Goal: Task Accomplishment & Management: Complete application form

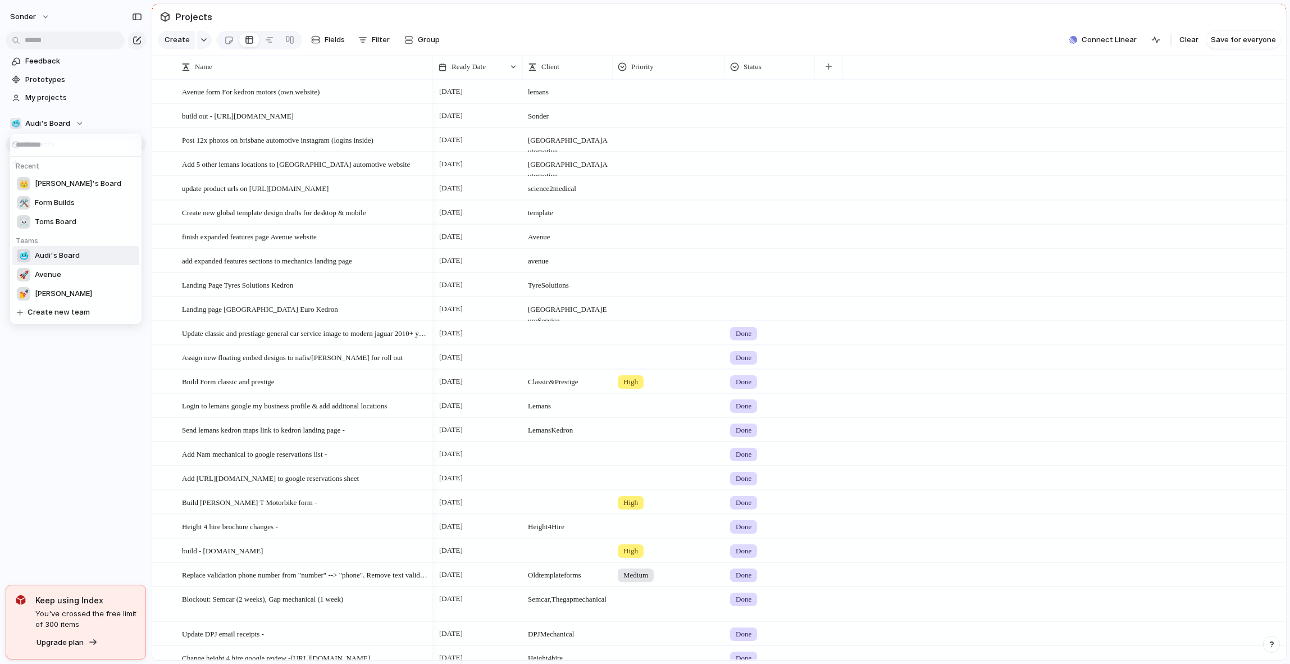
scroll to position [233, 0]
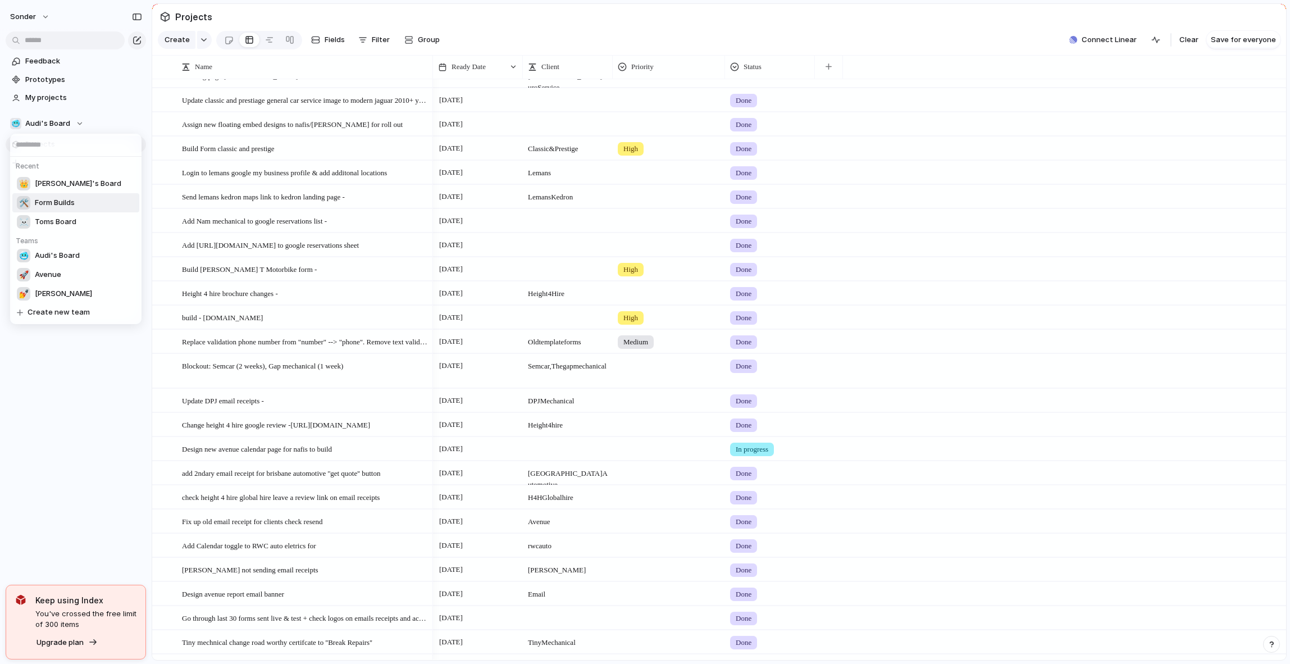
click at [56, 203] on span "Form Builds" at bounding box center [55, 202] width 40 height 11
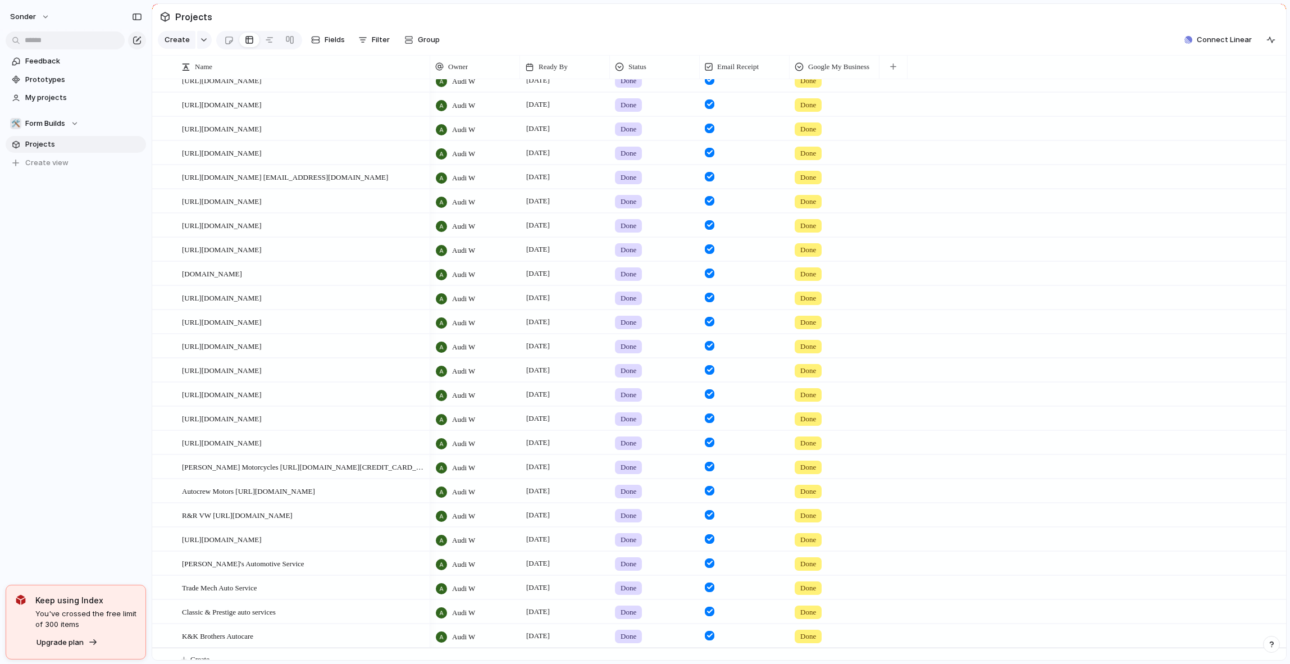
scroll to position [56, 0]
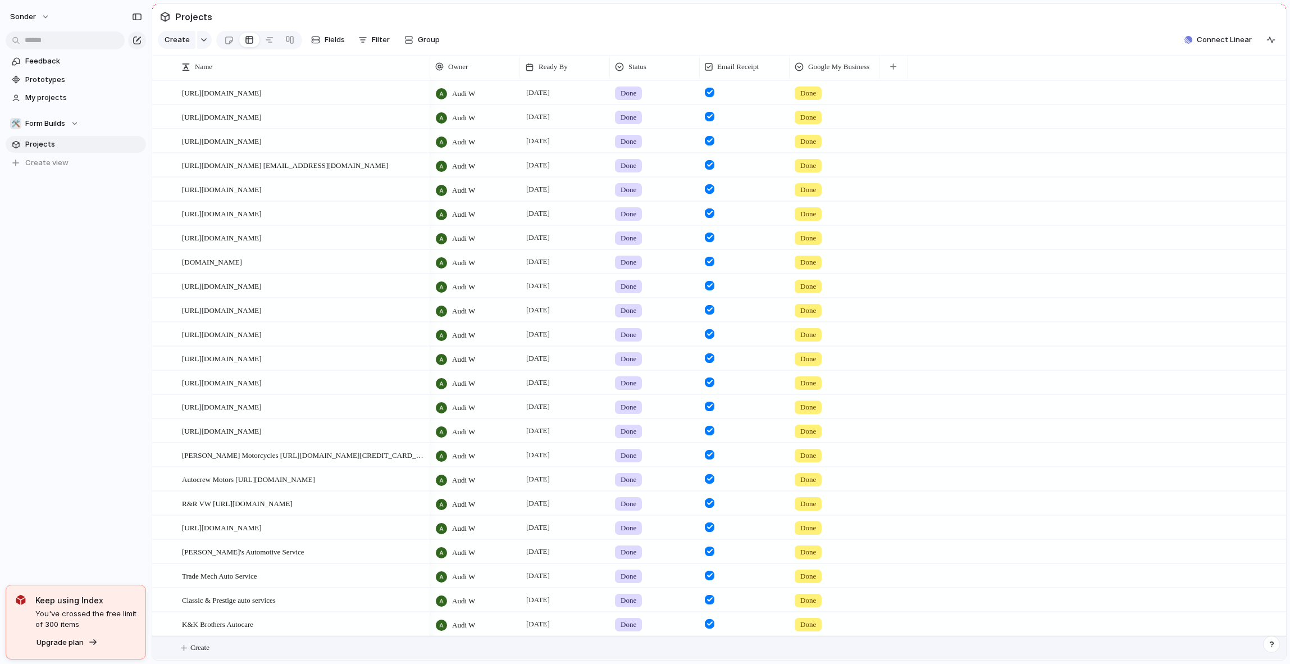
click at [244, 645] on button "Create" at bounding box center [733, 647] width 1140 height 23
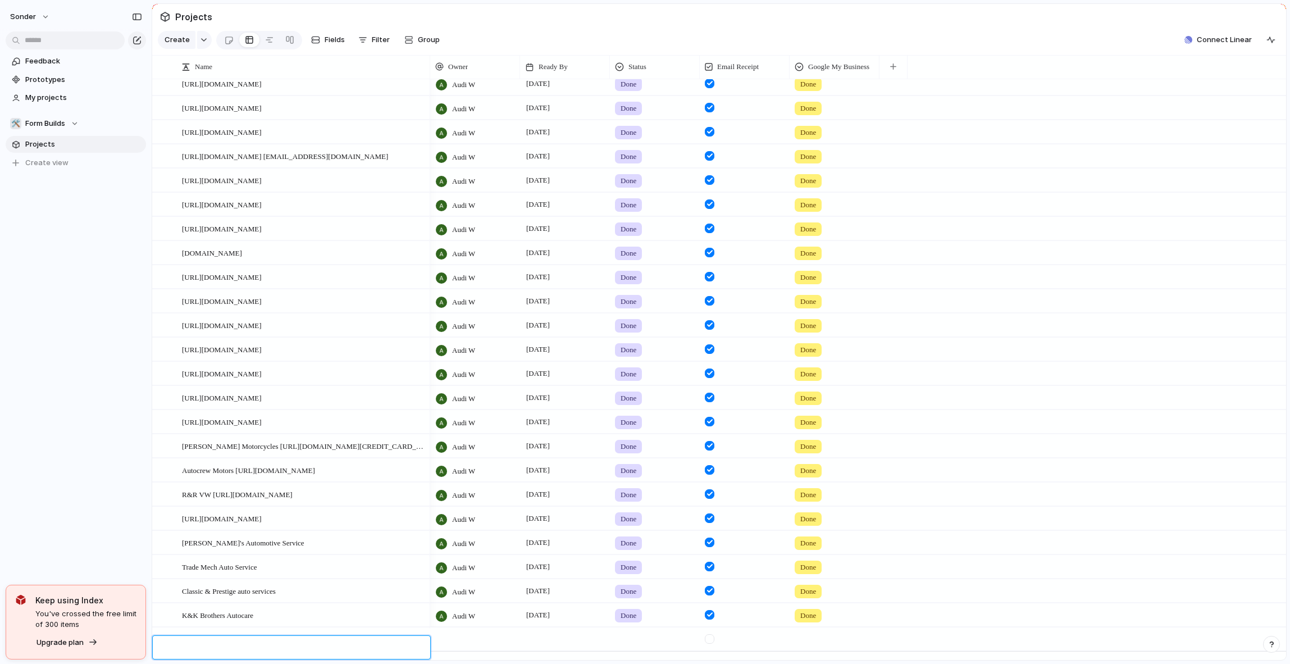
click at [297, 646] on textarea at bounding box center [302, 649] width 240 height 14
type textarea "**********"
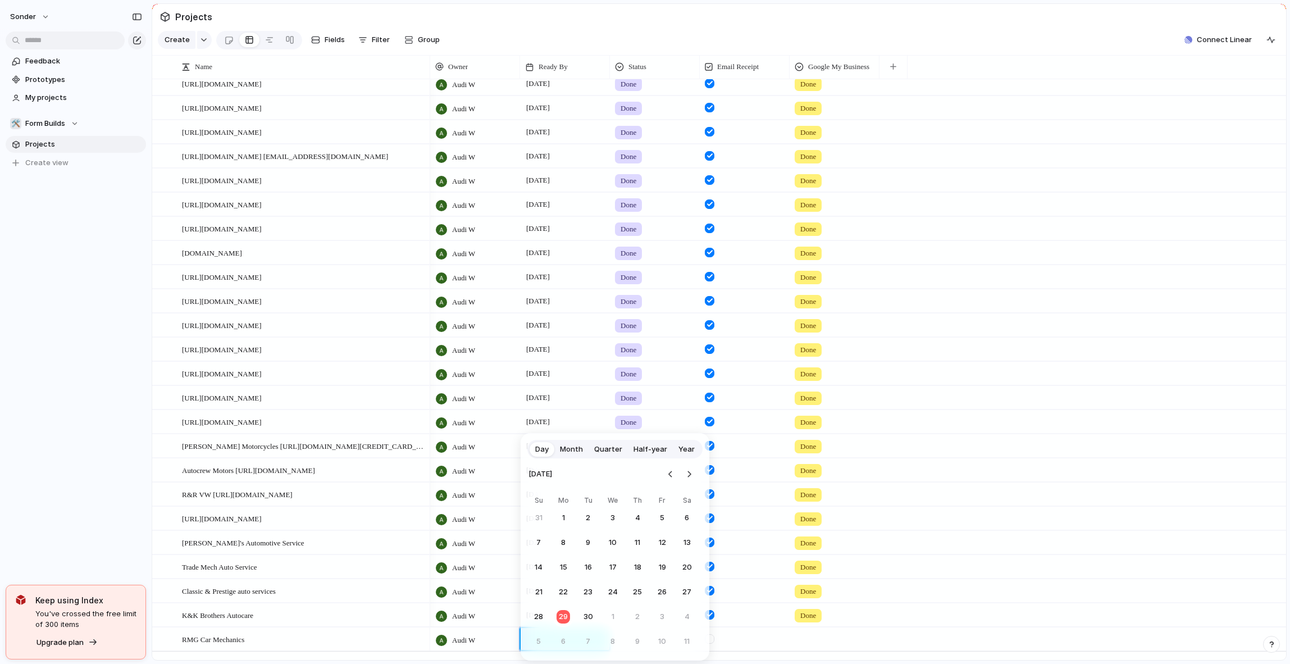
click at [586, 618] on button "30" at bounding box center [588, 617] width 20 height 20
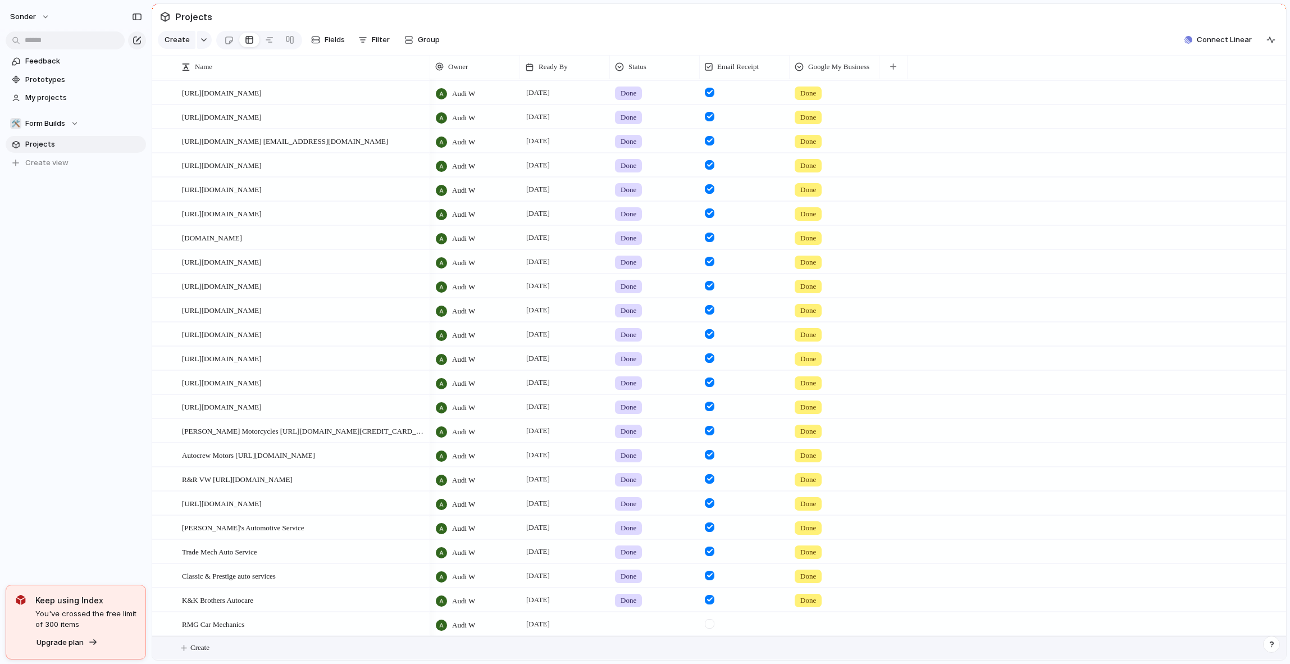
scroll to position [80, 0]
click at [334, 656] on button "Create" at bounding box center [733, 647] width 1140 height 23
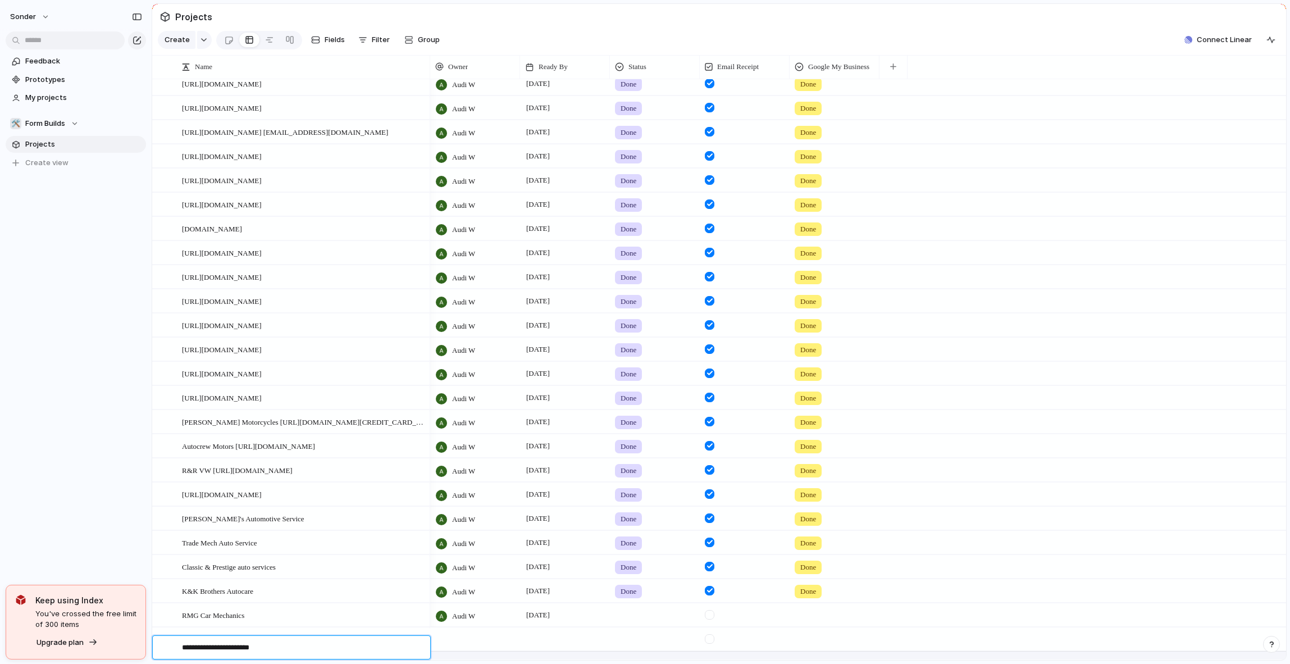
type textarea "**********"
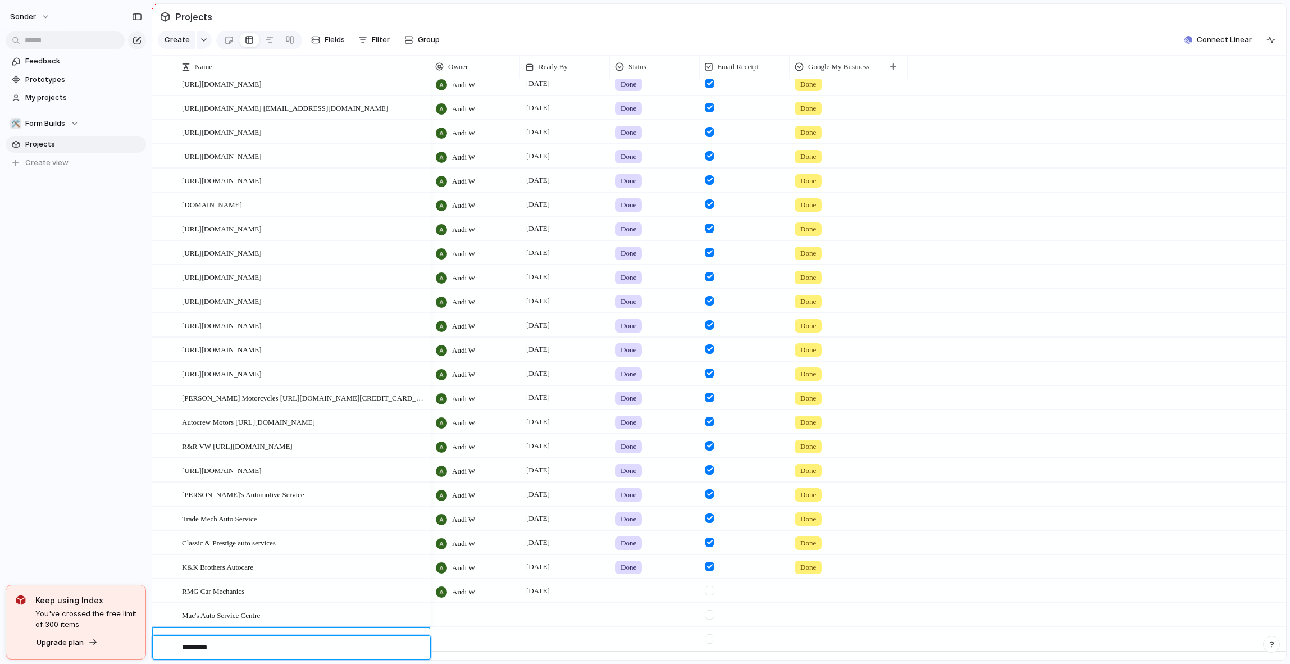
type textarea "**********"
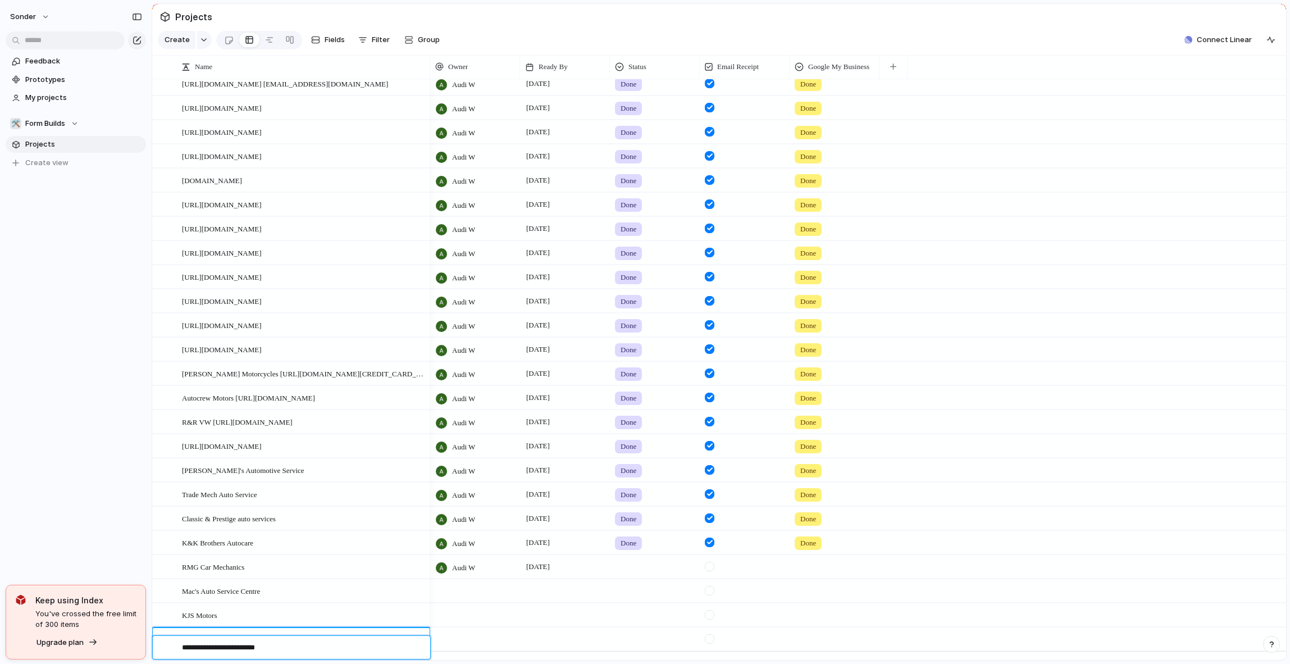
type textarea "**********"
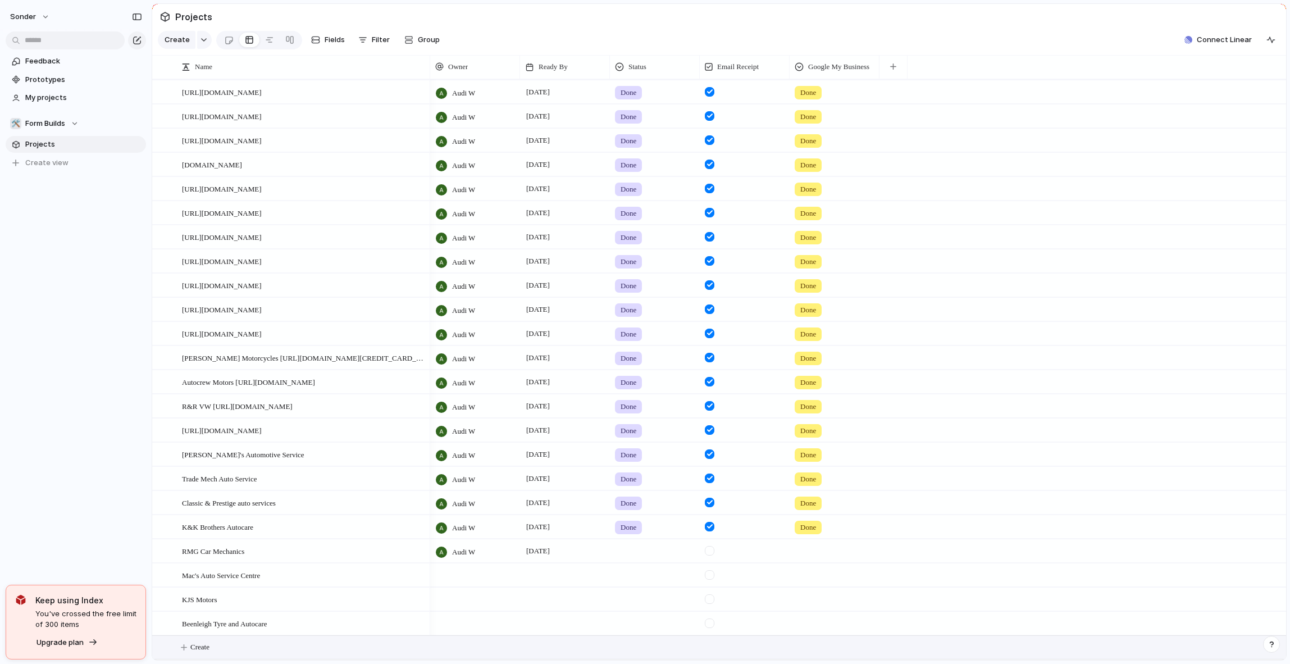
click at [454, 575] on div at bounding box center [475, 574] width 90 height 23
click at [466, 509] on span "Audi W" at bounding box center [465, 504] width 25 height 11
drag, startPoint x: 504, startPoint y: 582, endPoint x: 488, endPoint y: 596, distance: 20.7
click at [478, 578] on div at bounding box center [475, 575] width 90 height 23
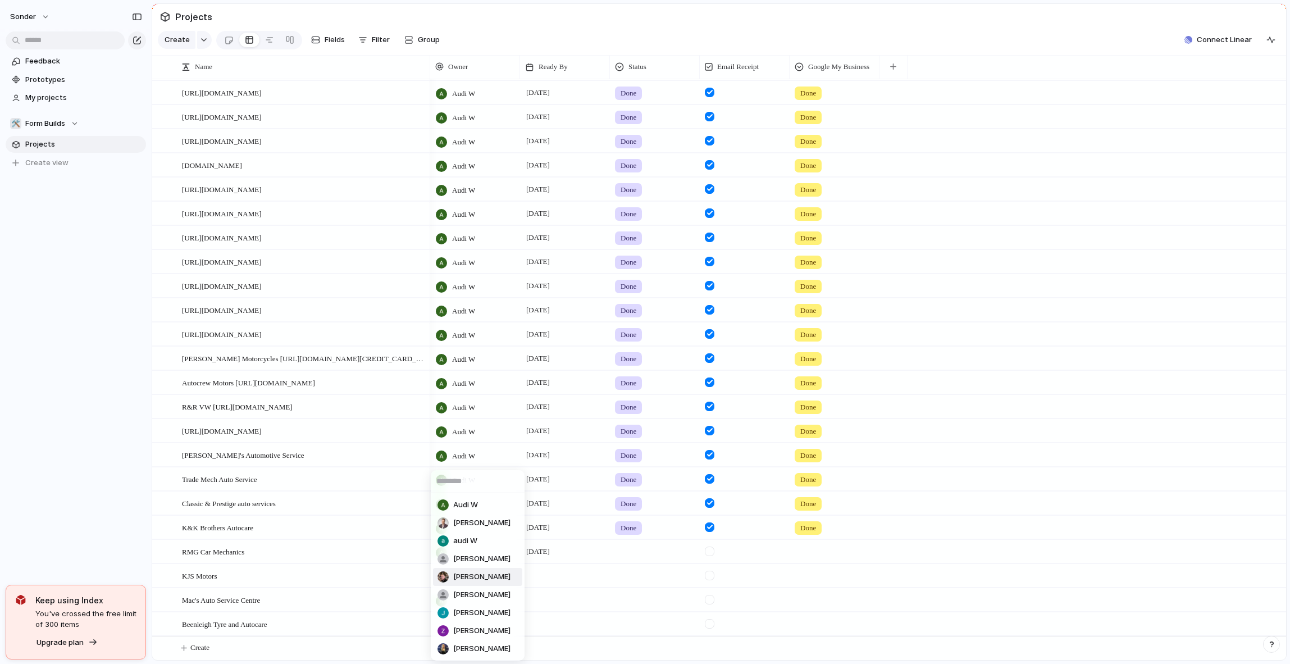
click at [642, 596] on div "Audi W [PERSON_NAME] audi W [PERSON_NAME] [PERSON_NAME] [PERSON_NAME] [PERSON_N…" at bounding box center [645, 332] width 1290 height 664
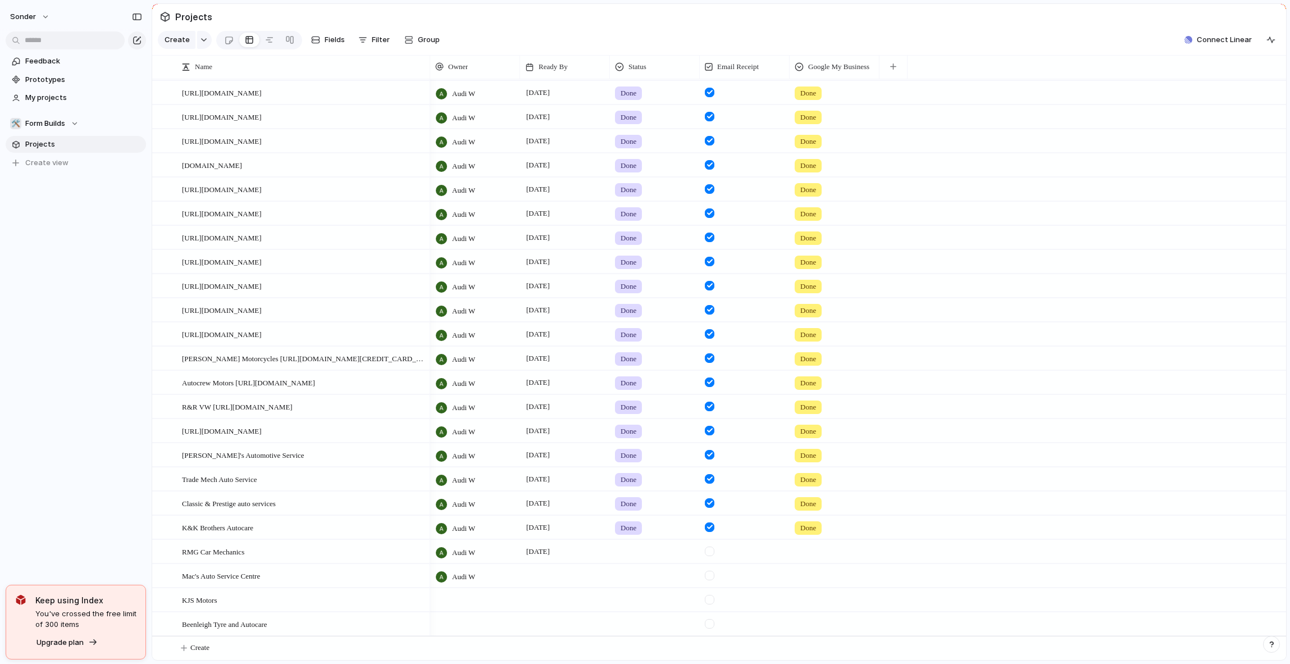
click at [480, 572] on div "Audi W" at bounding box center [455, 573] width 49 height 19
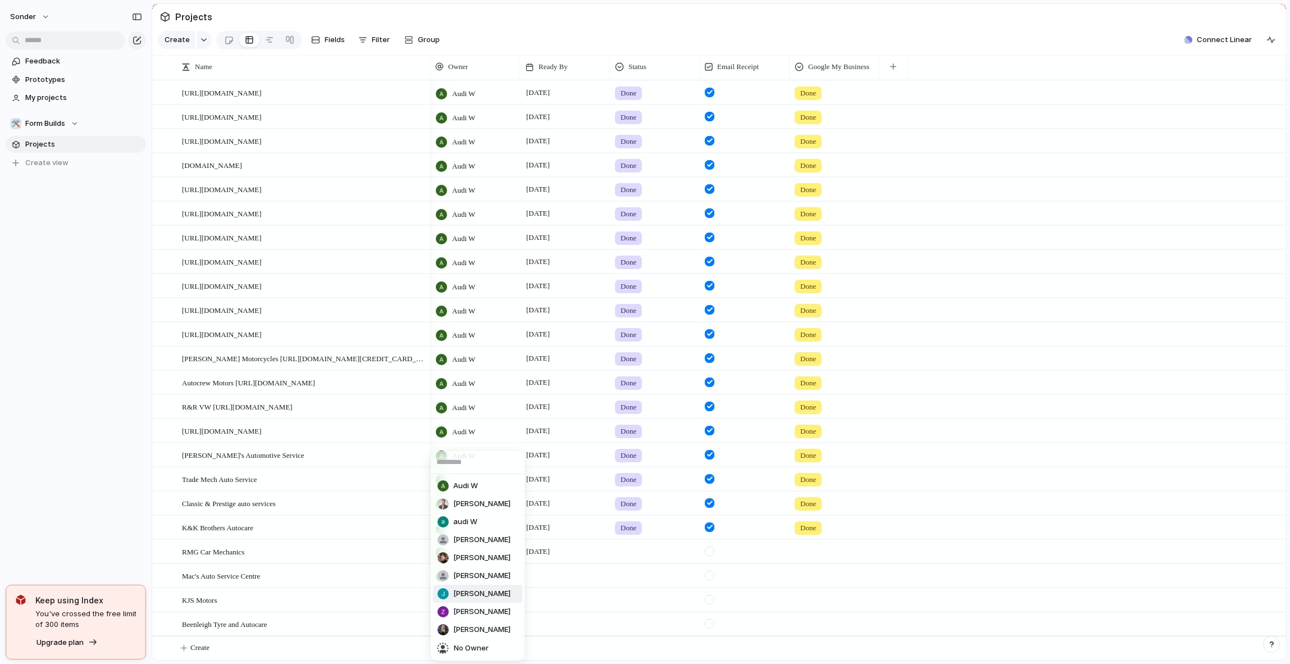
click at [623, 573] on div "Audi W [PERSON_NAME] audi W [PERSON_NAME] [PERSON_NAME] [PERSON_NAME] [PERSON_N…" at bounding box center [645, 332] width 1290 height 664
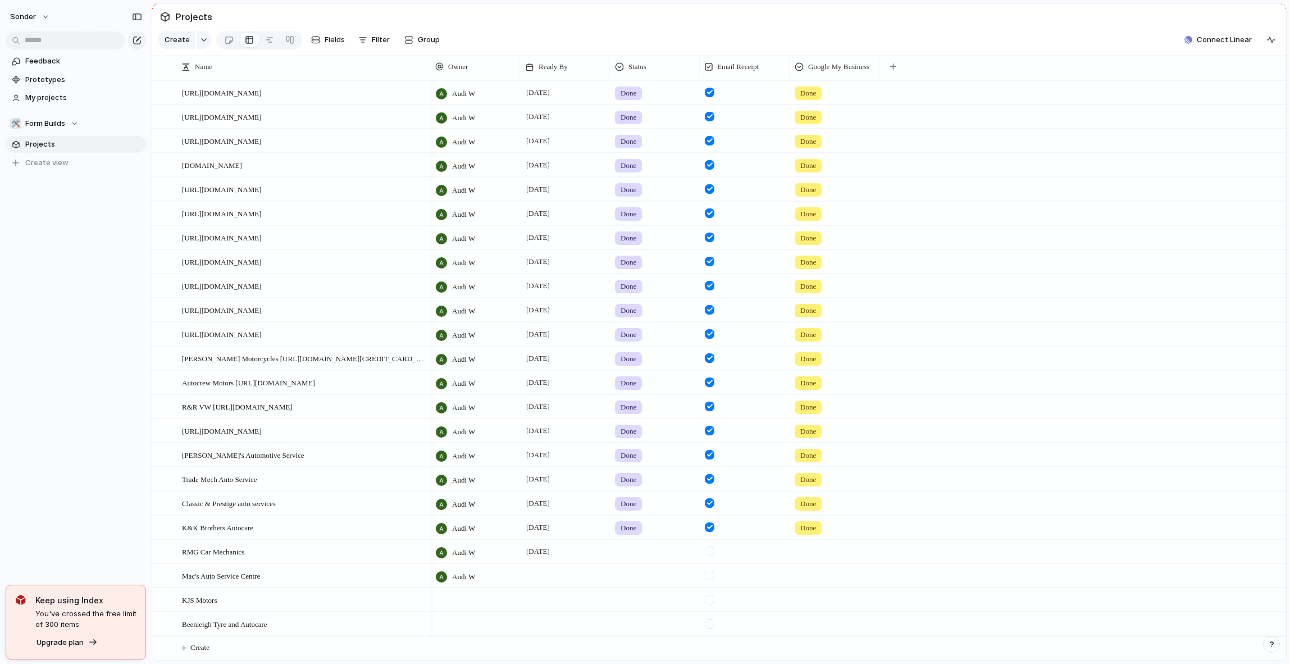
click at [493, 605] on div at bounding box center [475, 599] width 90 height 23
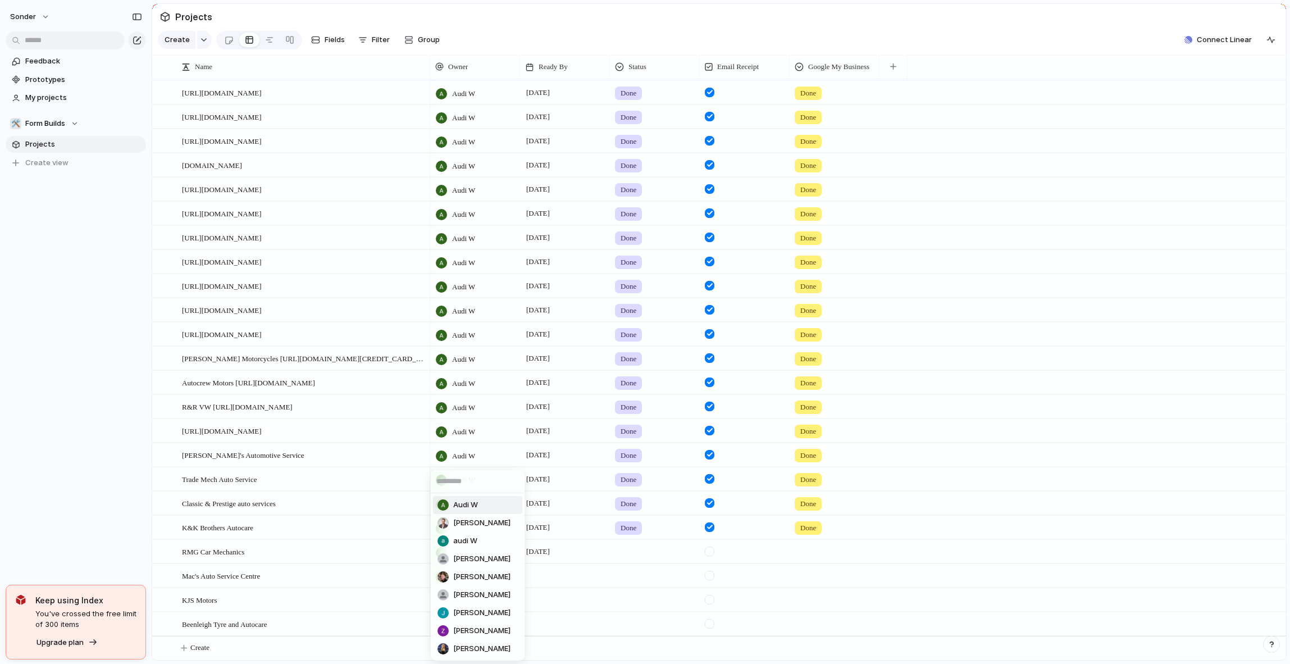
click at [470, 505] on span "Audi W" at bounding box center [465, 504] width 25 height 11
click at [475, 627] on div at bounding box center [475, 623] width 90 height 23
click at [453, 494] on ul "Audi W [PERSON_NAME] audi W [PERSON_NAME] [PERSON_NAME] [PERSON_NAME] [PERSON_N…" at bounding box center [478, 576] width 94 height 167
click at [484, 509] on li "Audi W" at bounding box center [477, 505] width 89 height 18
click at [563, 570] on div at bounding box center [565, 575] width 90 height 23
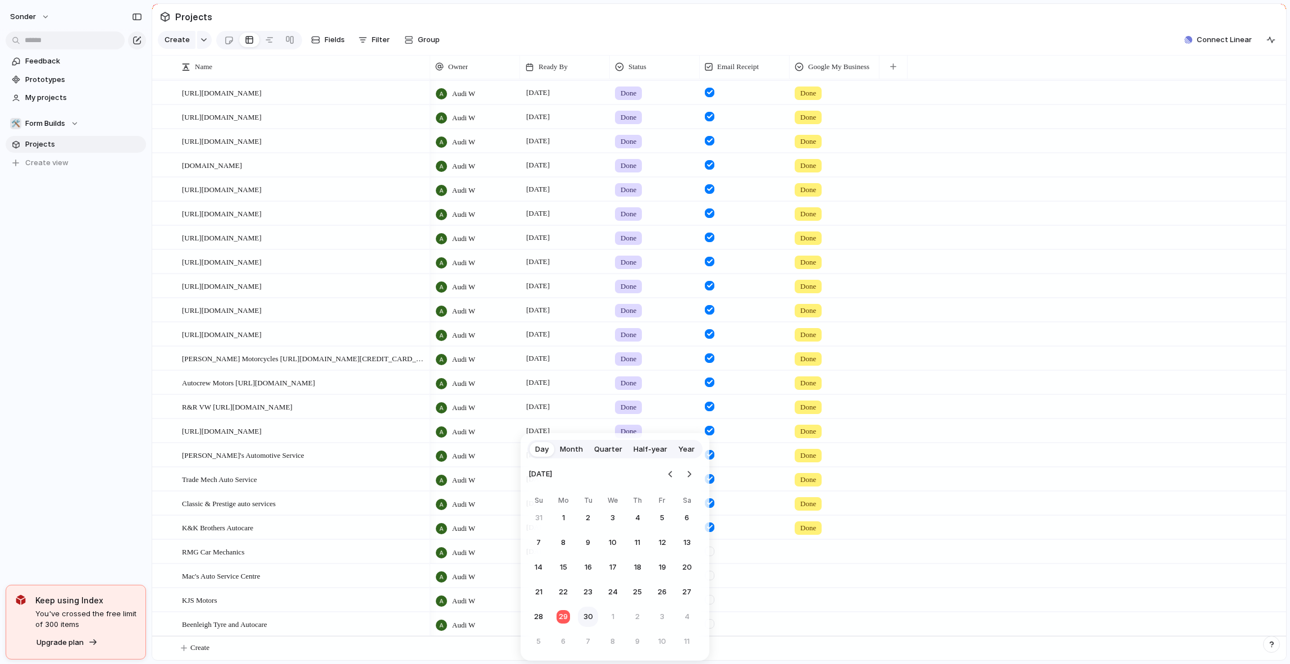
click at [584, 615] on button "30" at bounding box center [588, 617] width 20 height 20
click at [565, 599] on div at bounding box center [565, 599] width 90 height 23
click at [594, 614] on button "30" at bounding box center [588, 617] width 20 height 20
click at [587, 617] on div at bounding box center [565, 616] width 89 height 6
click at [585, 615] on button "30" at bounding box center [588, 617] width 20 height 20
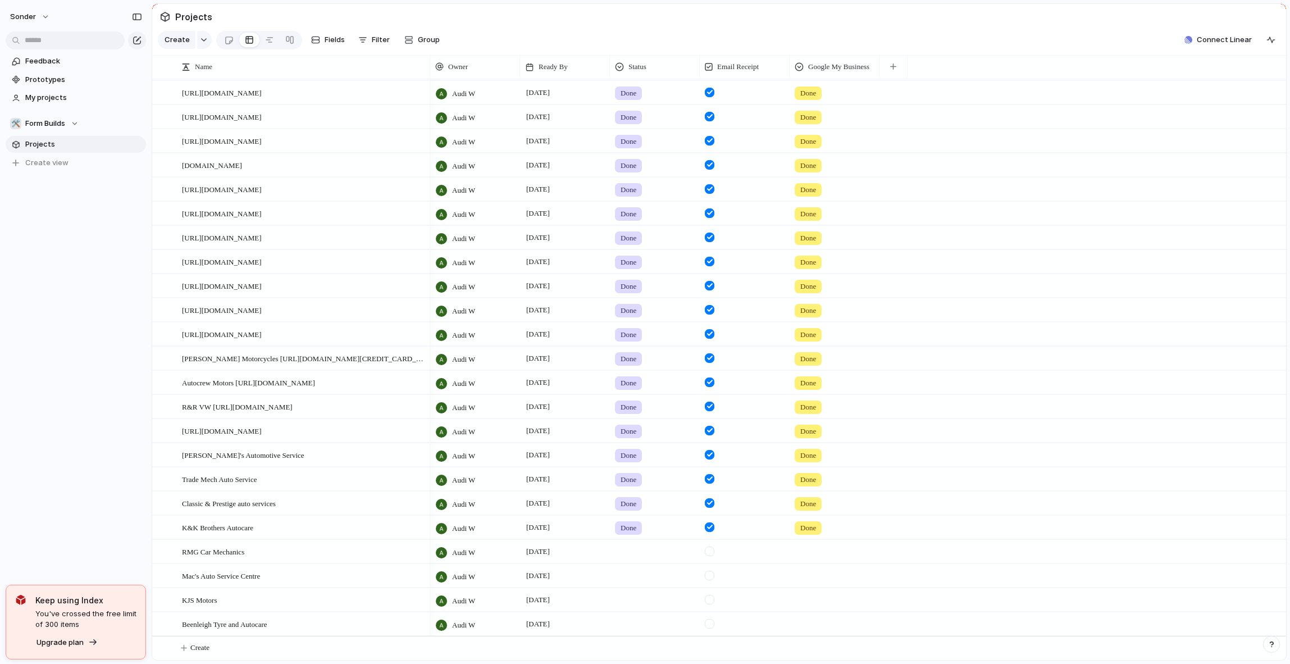
click at [626, 545] on div at bounding box center [654, 549] width 89 height 19
click at [644, 596] on div at bounding box center [654, 598] width 89 height 19
click at [643, 608] on div "Done" at bounding box center [632, 609] width 30 height 13
click at [627, 564] on div at bounding box center [654, 573] width 89 height 19
click at [635, 599] on li "Live" at bounding box center [657, 590] width 89 height 19
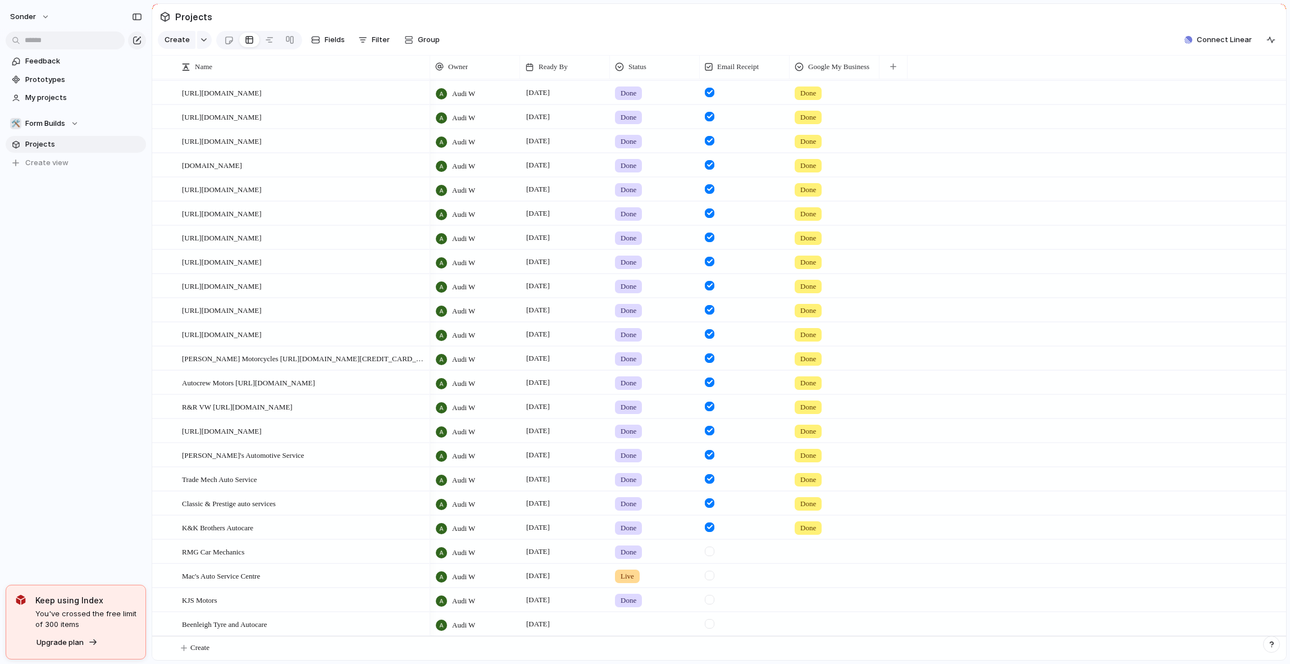
click at [624, 572] on span "Live" at bounding box center [627, 576] width 13 height 11
drag, startPoint x: 635, startPoint y: 594, endPoint x: 635, endPoint y: 609, distance: 15.2
click at [635, 594] on span "Done" at bounding box center [632, 591] width 19 height 11
click at [633, 619] on div at bounding box center [654, 622] width 89 height 19
click at [637, 608] on span "Done" at bounding box center [632, 609] width 19 height 11
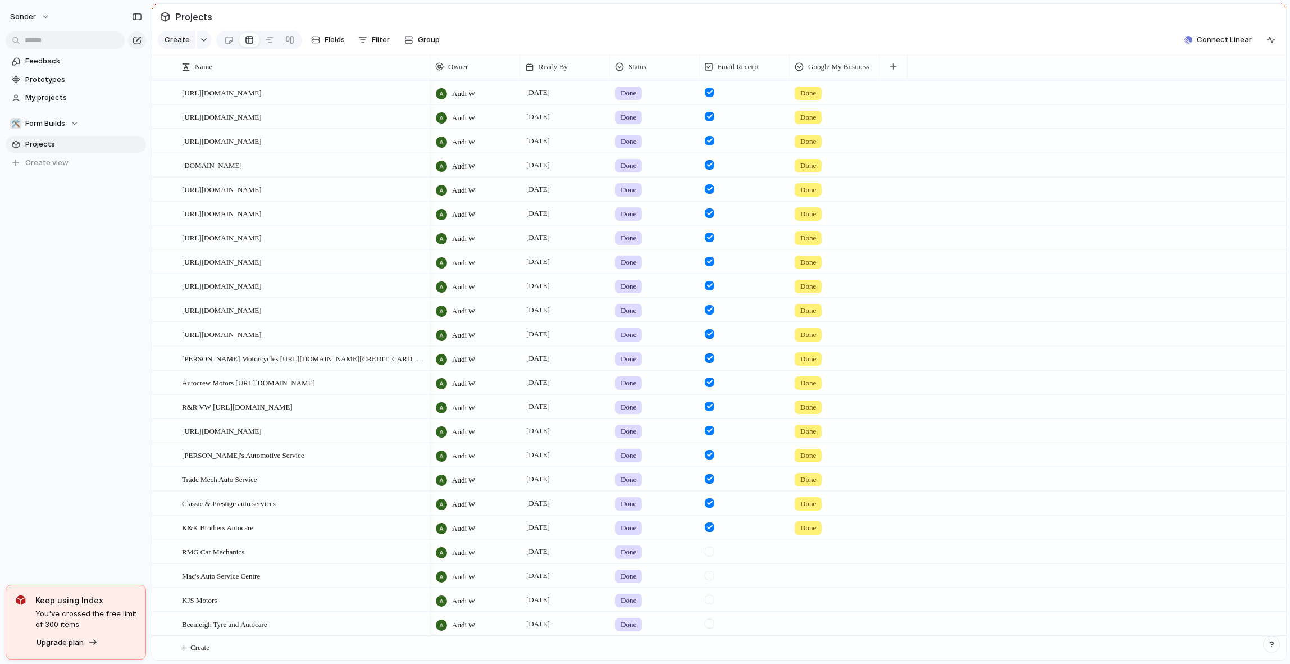
click at [713, 553] on div at bounding box center [710, 551] width 10 height 10
click at [710, 568] on form at bounding box center [709, 572] width 19 height 16
click at [711, 581] on div at bounding box center [745, 575] width 90 height 23
click at [711, 576] on div at bounding box center [710, 576] width 10 height 10
click at [709, 598] on div at bounding box center [710, 600] width 10 height 10
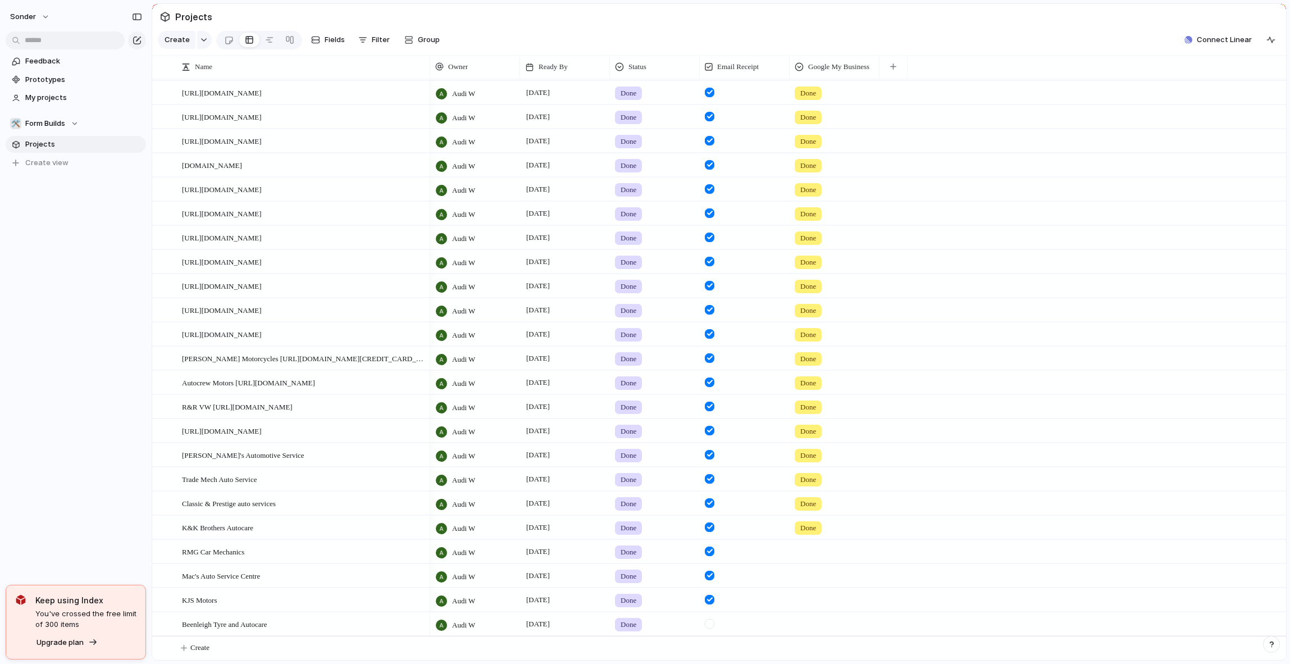
click at [709, 617] on form at bounding box center [709, 621] width 19 height 16
click at [710, 623] on div at bounding box center [710, 624] width 10 height 10
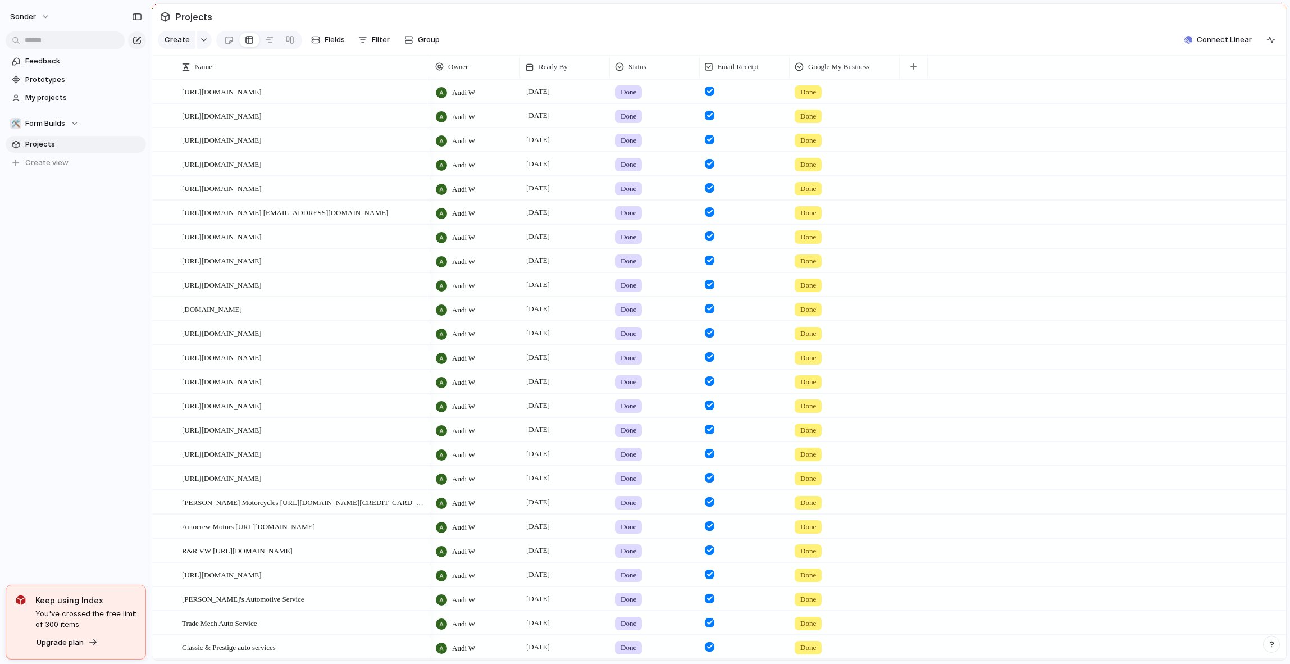
drag, startPoint x: 903, startPoint y: 75, endPoint x: 896, endPoint y: 80, distance: 8.4
click at [896, 79] on div at bounding box center [899, 67] width 6 height 24
click at [634, 98] on span "Done" at bounding box center [629, 91] width 16 height 11
click at [978, 209] on div "Live Done In progress hold No Status" at bounding box center [645, 332] width 1290 height 664
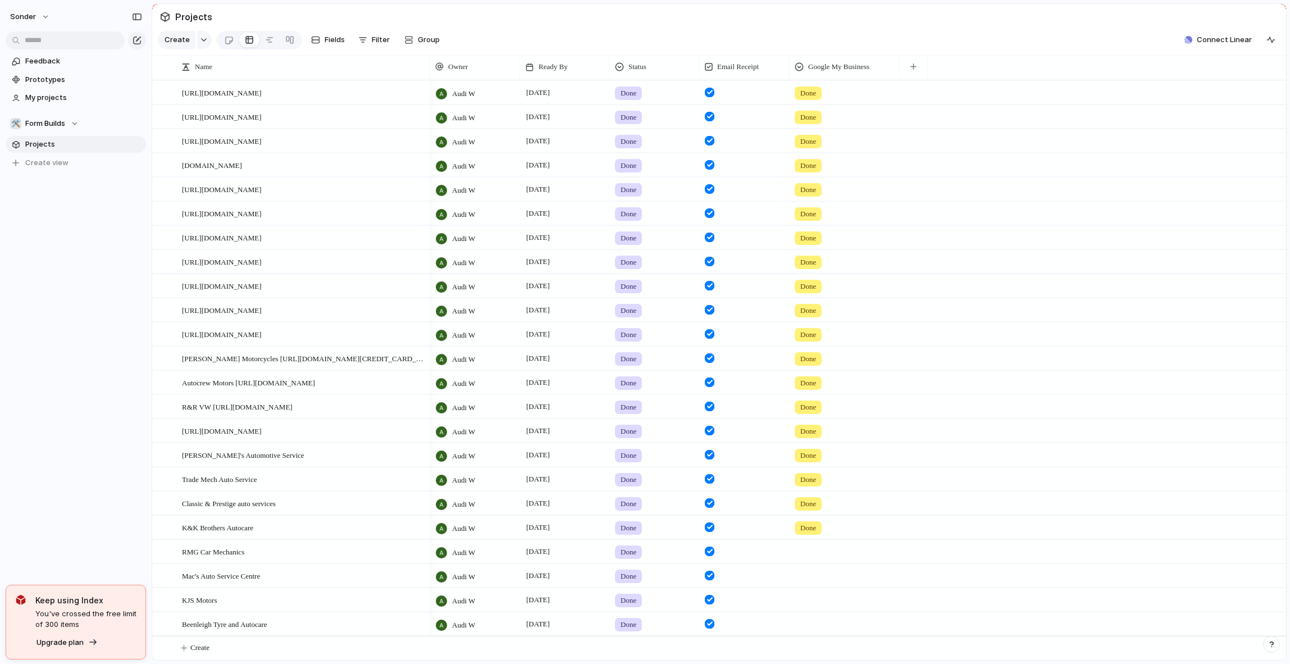
scroll to position [153, 0]
click at [791, 553] on div at bounding box center [844, 549] width 109 height 19
click at [823, 542] on div "Done" at bounding box center [645, 332] width 1290 height 664
click at [822, 543] on div at bounding box center [844, 549] width 109 height 19
click at [823, 601] on span "Done" at bounding box center [826, 597] width 19 height 11
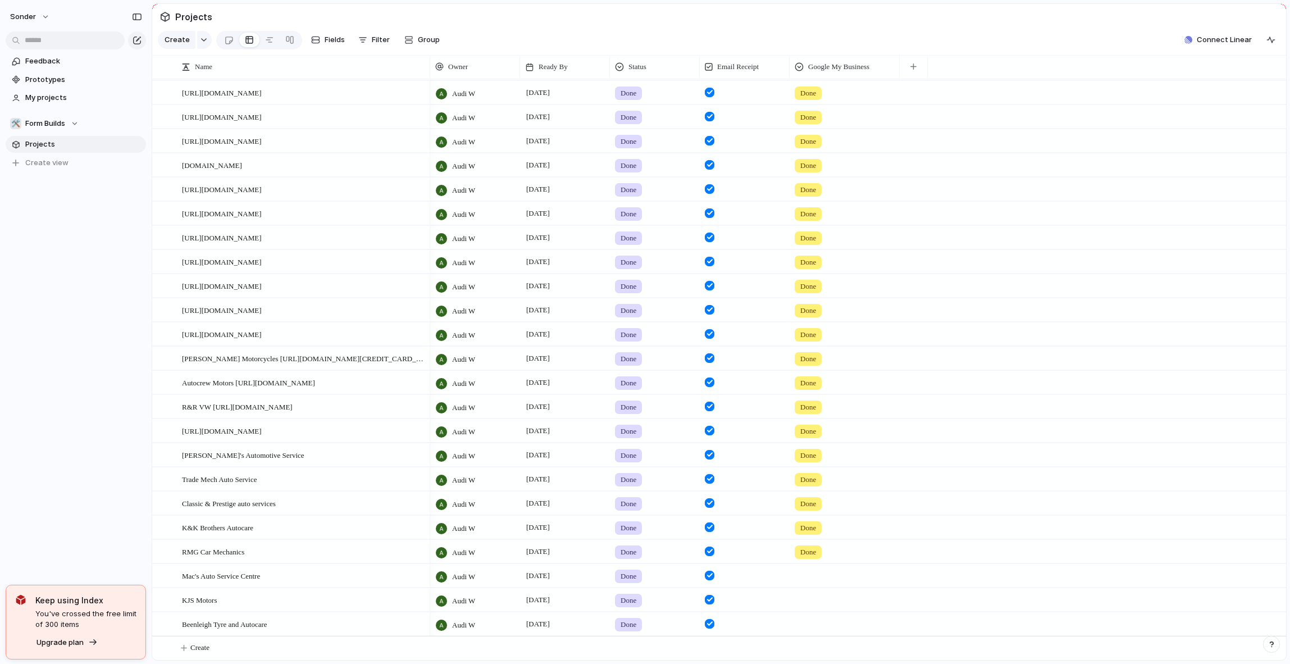
click at [815, 578] on div at bounding box center [844, 573] width 109 height 19
click at [823, 616] on span "Done" at bounding box center [826, 621] width 19 height 11
click at [817, 604] on div at bounding box center [844, 598] width 109 height 19
click at [822, 651] on div "Done" at bounding box center [826, 645] width 30 height 13
click at [808, 621] on div at bounding box center [844, 622] width 109 height 19
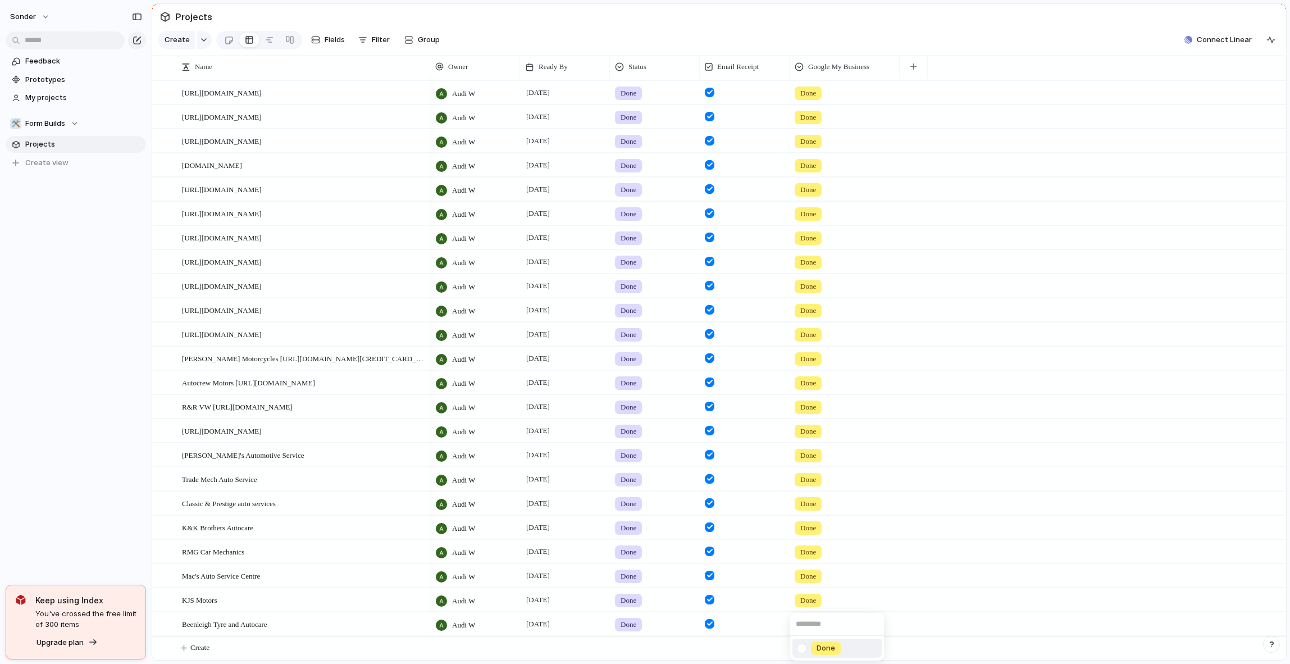
click at [829, 649] on span "Done" at bounding box center [826, 647] width 19 height 11
click at [622, 281] on span "Done" at bounding box center [629, 286] width 16 height 11
click at [856, 309] on div "Live Done In progress hold No Status" at bounding box center [645, 332] width 1290 height 664
